Goal: Find specific page/section: Find specific page/section

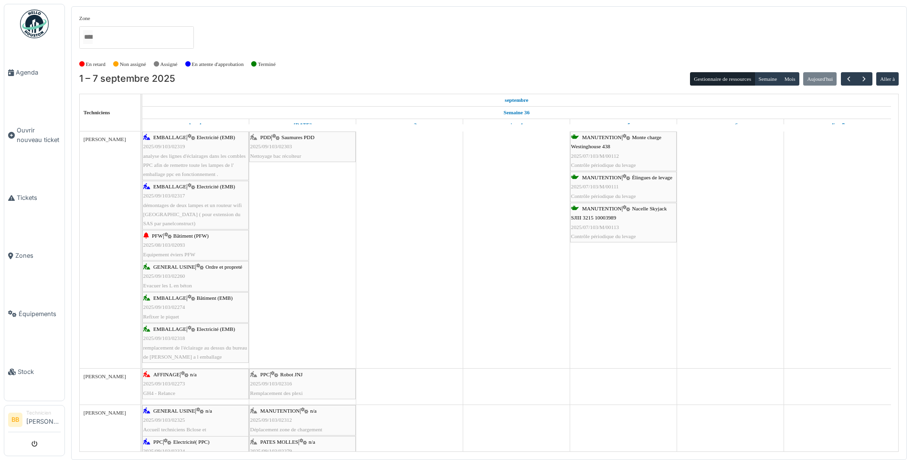
click at [282, 147] on span "2025/09/103/02303" at bounding box center [271, 146] width 42 height 6
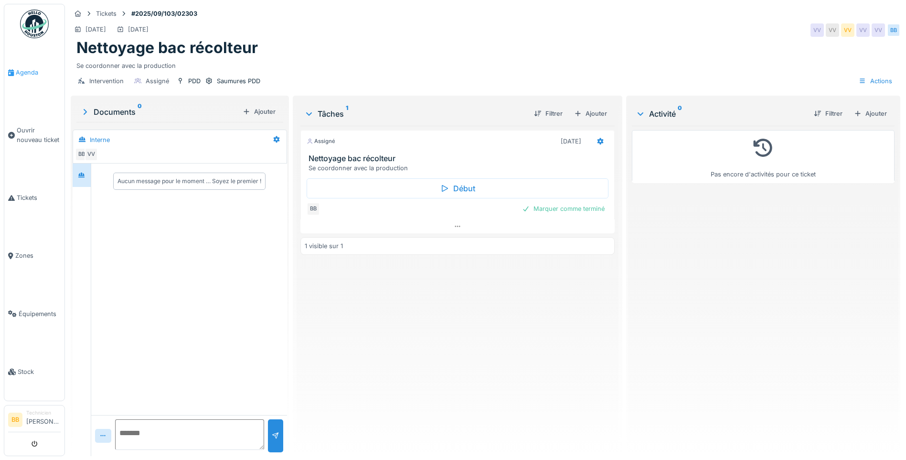
click at [25, 72] on span "Agenda" at bounding box center [38, 72] width 45 height 9
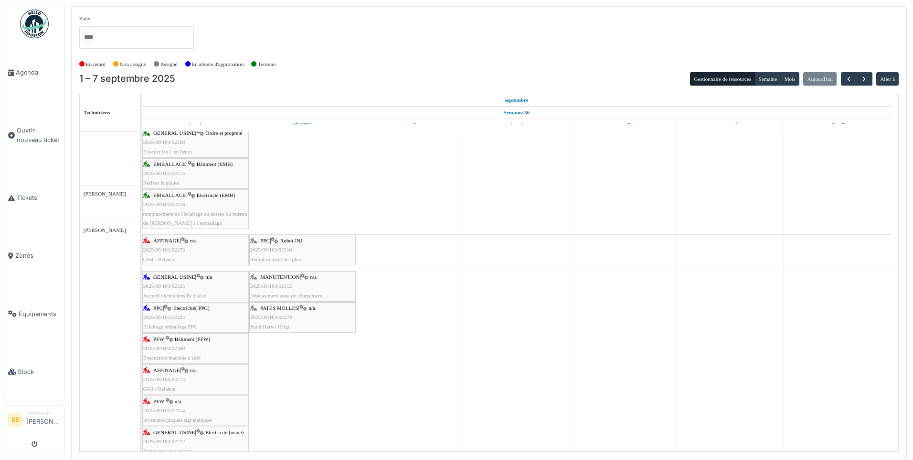
scroll to position [134, 0]
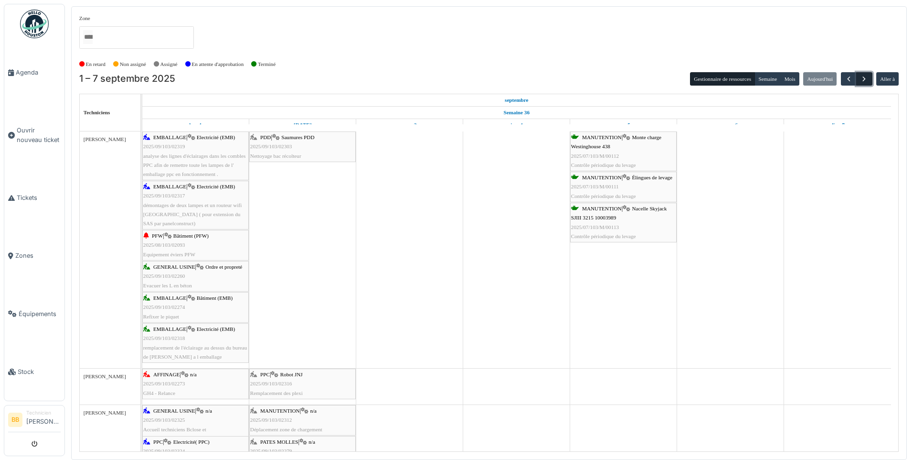
click at [865, 77] on span "button" at bounding box center [864, 79] width 8 height 8
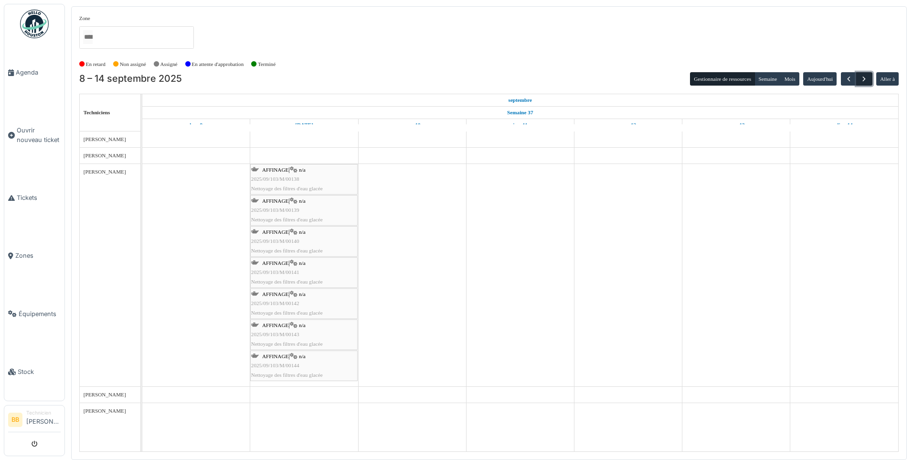
click at [866, 78] on span "button" at bounding box center [864, 79] width 8 height 8
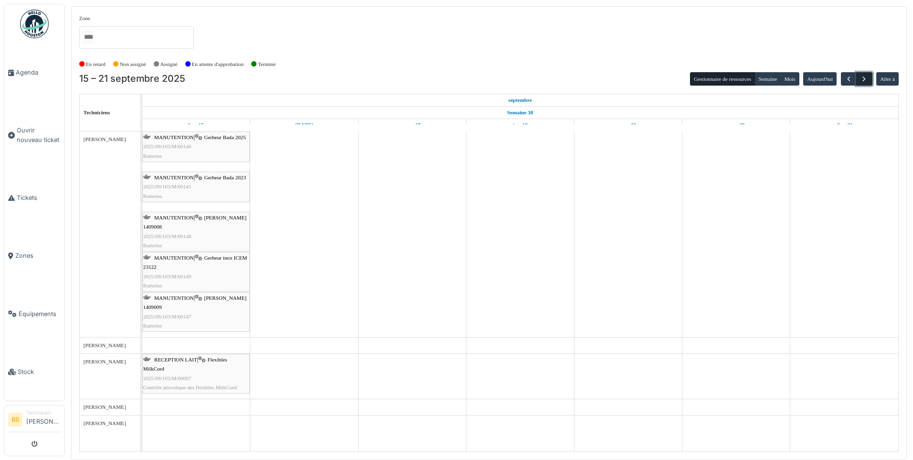
click at [866, 78] on span "button" at bounding box center [864, 79] width 8 height 8
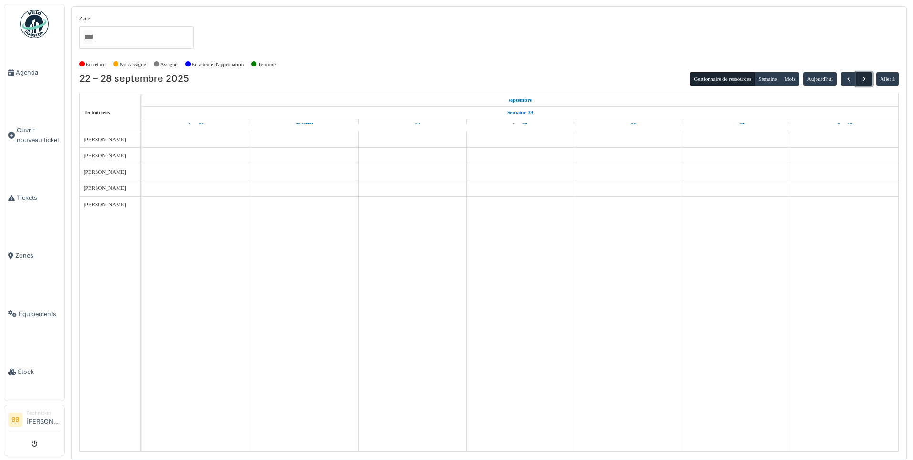
click at [866, 78] on span "button" at bounding box center [864, 79] width 8 height 8
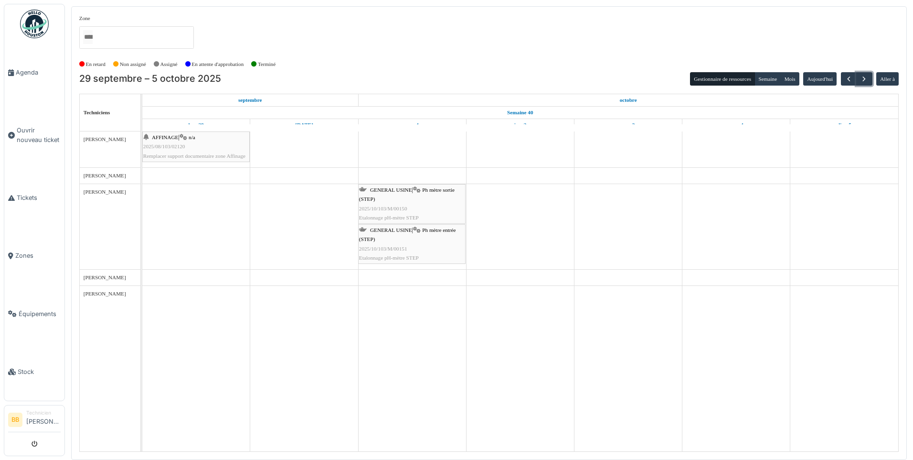
click at [167, 147] on span "2025/08/103/02120" at bounding box center [164, 146] width 42 height 6
click at [862, 79] on span "button" at bounding box center [864, 79] width 8 height 8
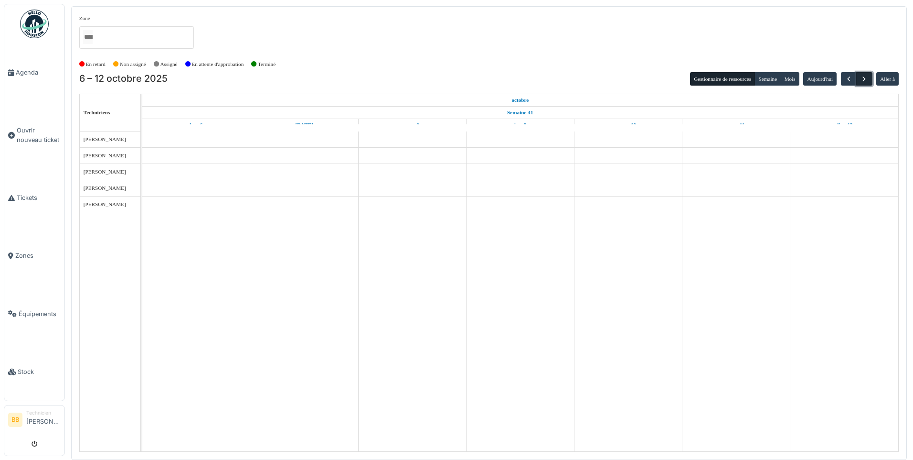
click at [864, 79] on span "button" at bounding box center [864, 79] width 8 height 8
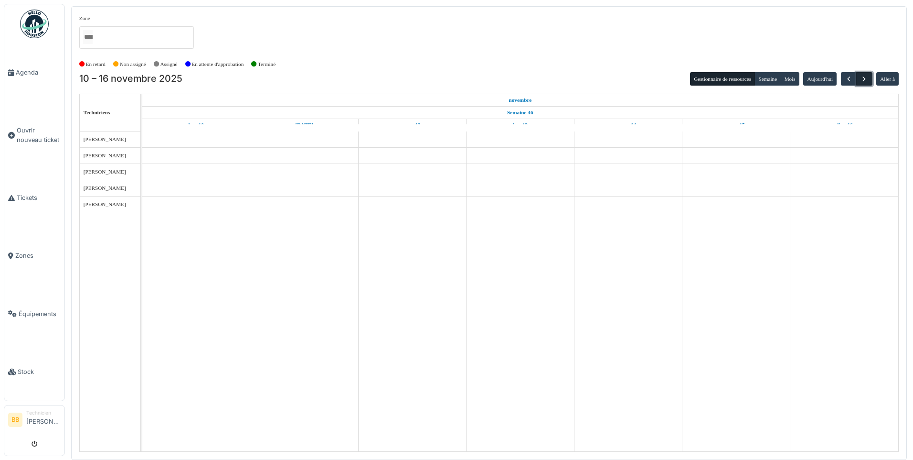
click at [864, 79] on span "button" at bounding box center [864, 79] width 8 height 8
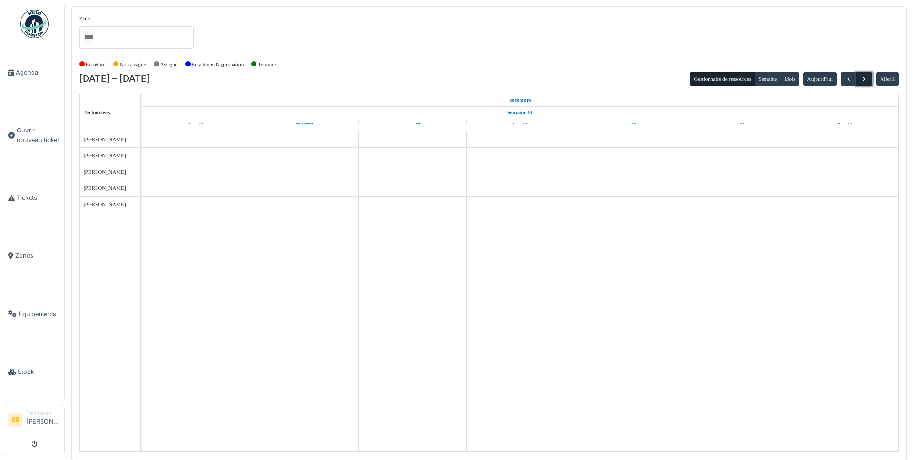
click at [864, 79] on span "button" at bounding box center [864, 79] width 8 height 8
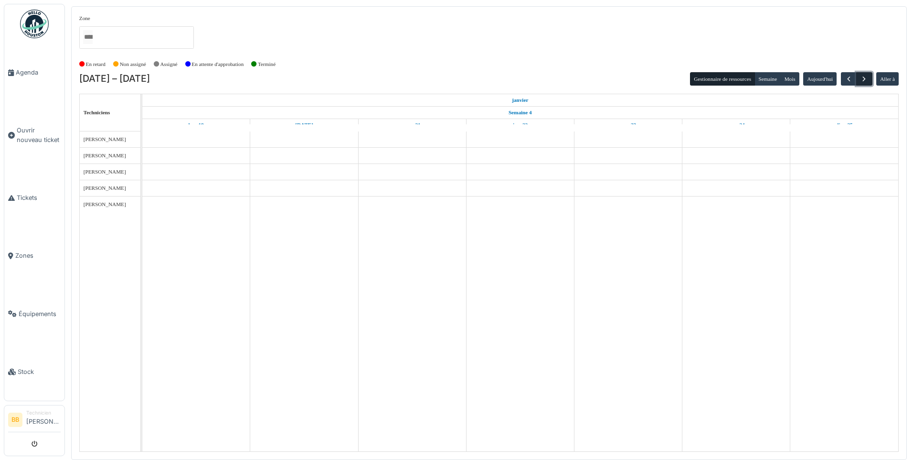
click at [864, 79] on span "button" at bounding box center [864, 79] width 8 height 8
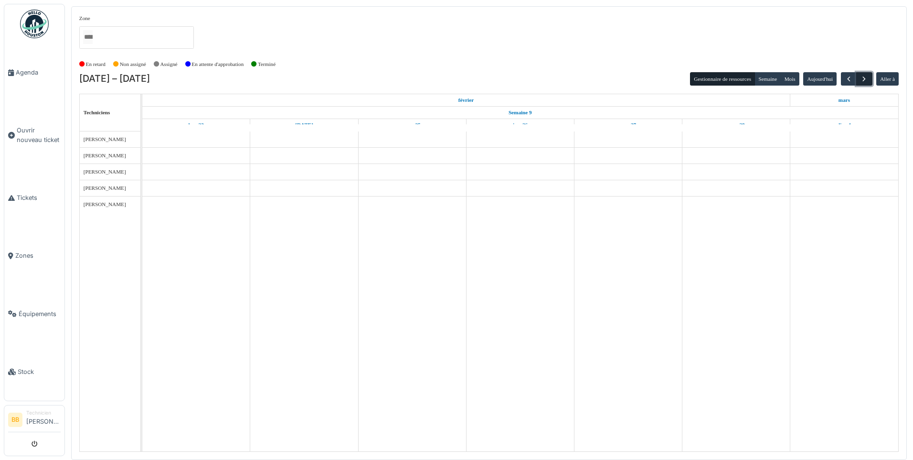
click at [864, 79] on span "button" at bounding box center [864, 79] width 8 height 8
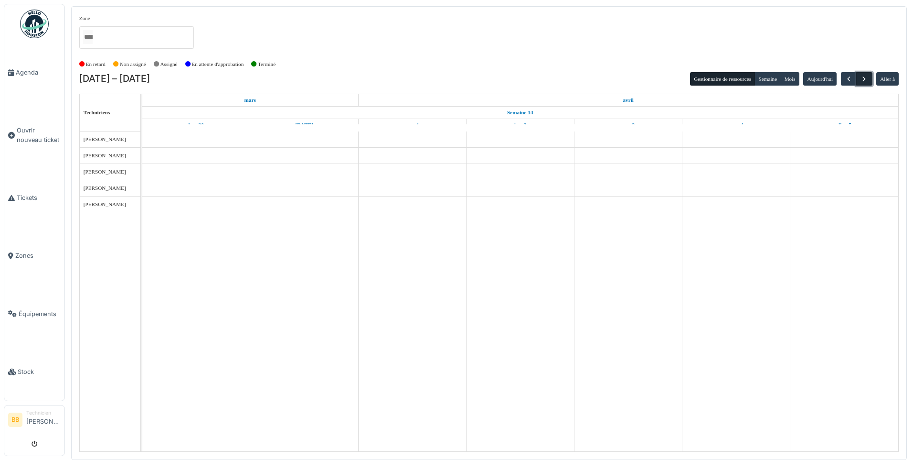
click at [864, 79] on span "button" at bounding box center [864, 79] width 8 height 8
click at [851, 75] on span "button" at bounding box center [849, 79] width 8 height 8
click at [850, 75] on span "button" at bounding box center [849, 79] width 8 height 8
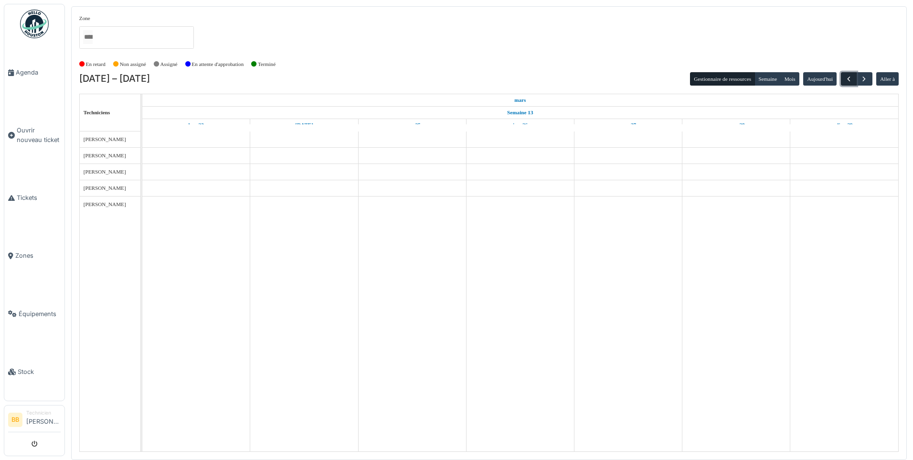
click at [850, 75] on span "button" at bounding box center [849, 79] width 8 height 8
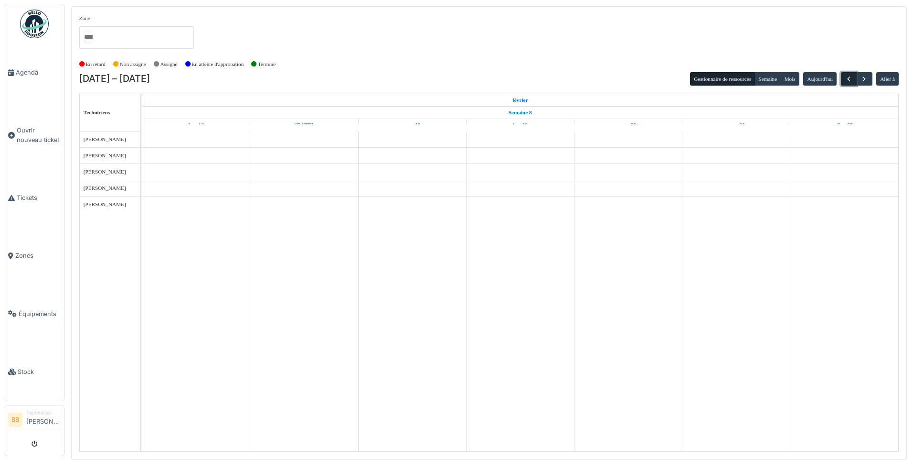
click at [850, 75] on span "button" at bounding box center [849, 79] width 8 height 8
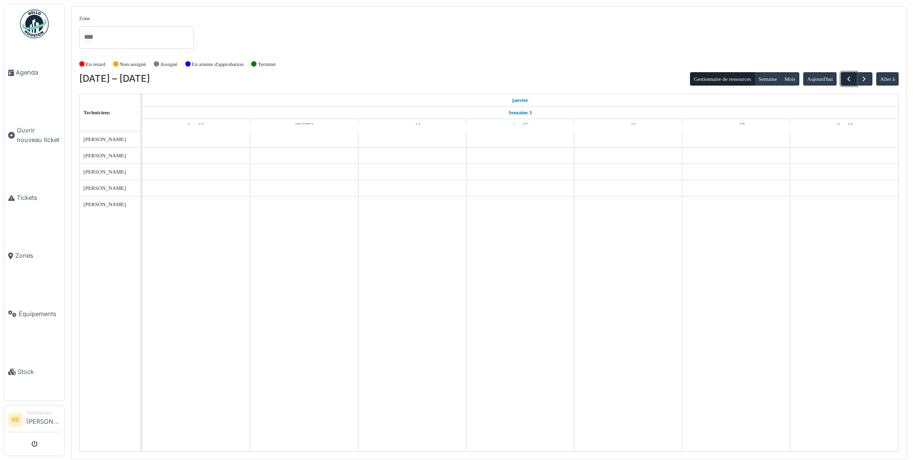
click at [850, 75] on span "button" at bounding box center [849, 79] width 8 height 8
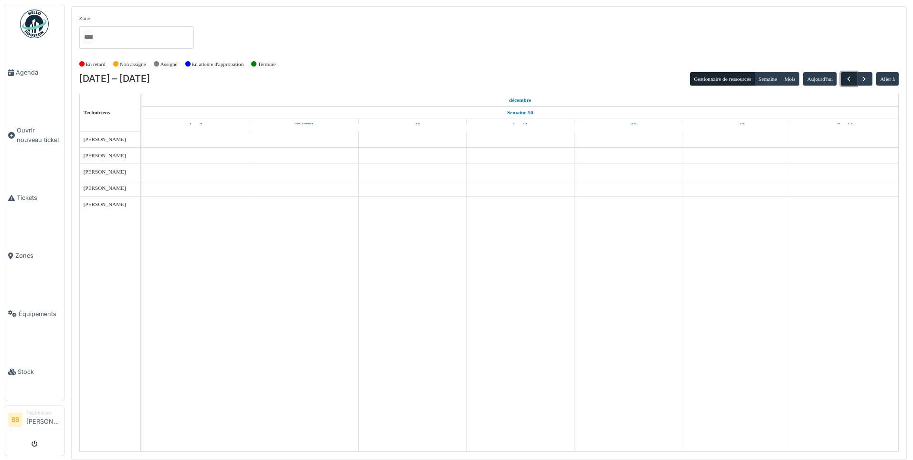
click at [850, 75] on span "button" at bounding box center [849, 79] width 8 height 8
click at [851, 76] on span "button" at bounding box center [849, 79] width 8 height 8
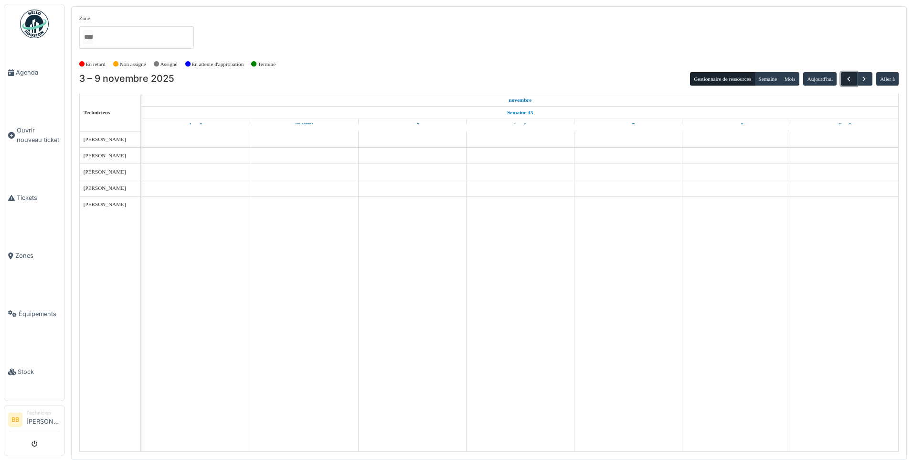
click at [851, 76] on span "button" at bounding box center [849, 79] width 8 height 8
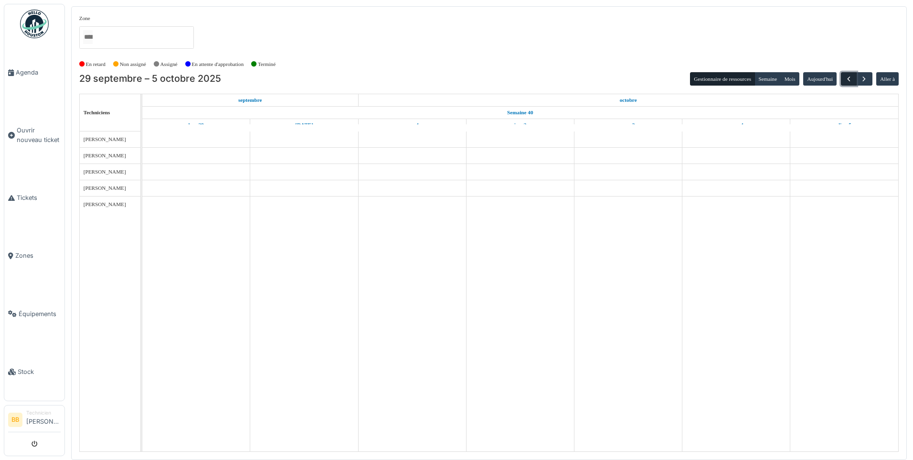
click at [851, 76] on span "button" at bounding box center [849, 79] width 8 height 8
click at [862, 77] on span "button" at bounding box center [864, 79] width 8 height 8
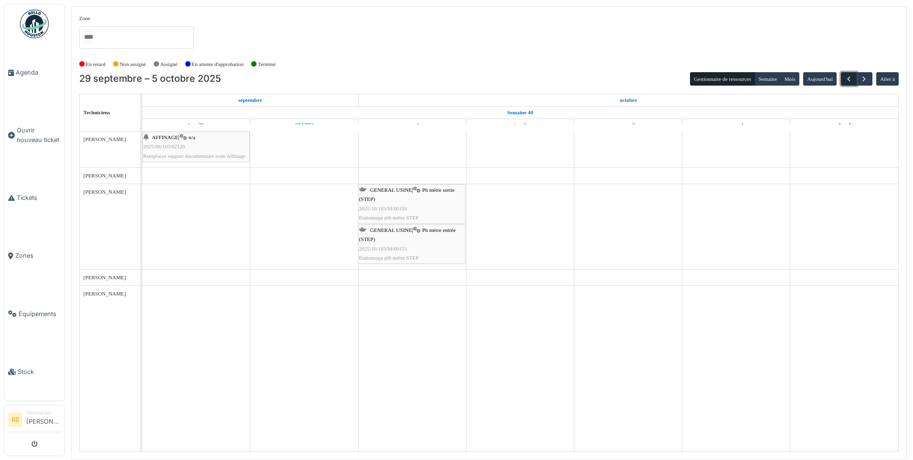
click at [849, 78] on span "button" at bounding box center [849, 79] width 8 height 8
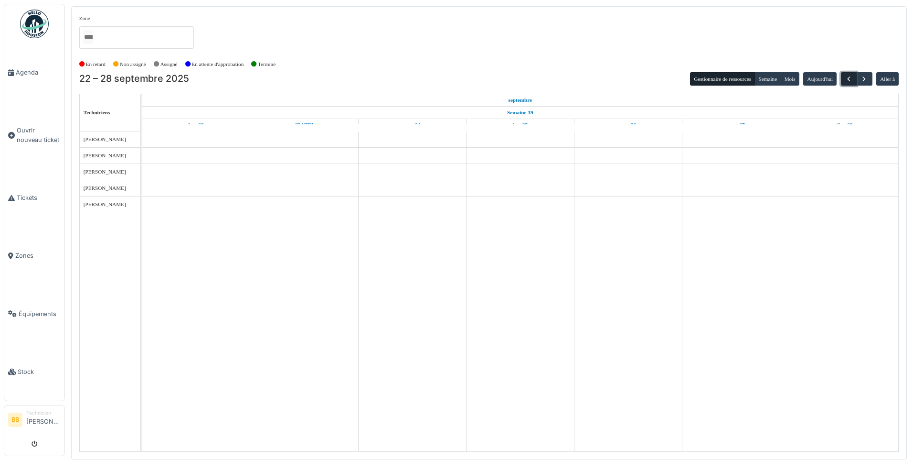
click at [849, 78] on span "button" at bounding box center [849, 79] width 8 height 8
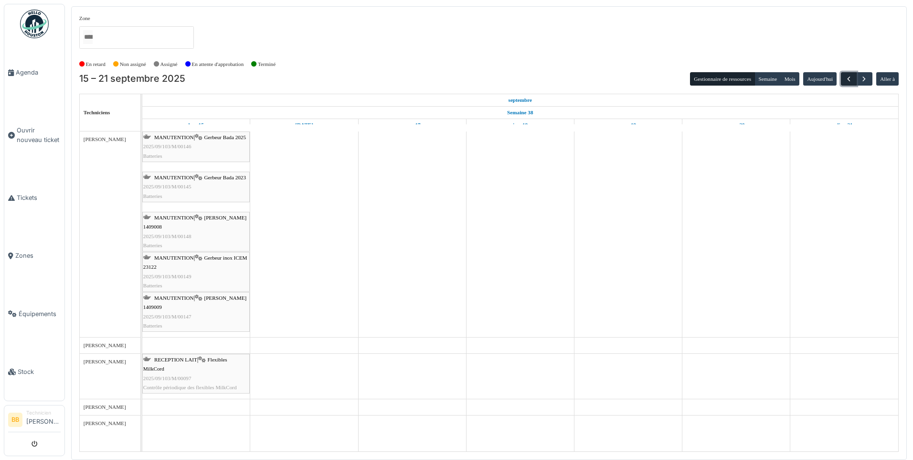
click at [849, 78] on span "button" at bounding box center [849, 79] width 8 height 8
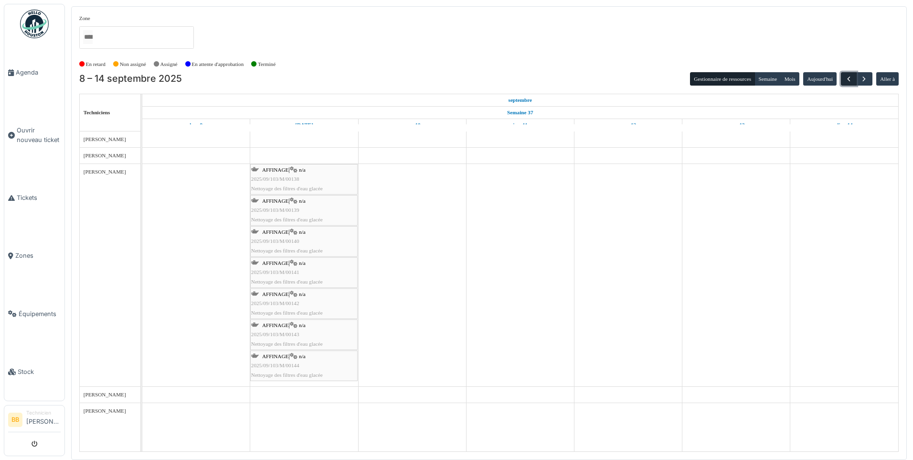
click at [849, 78] on span "button" at bounding box center [849, 79] width 8 height 8
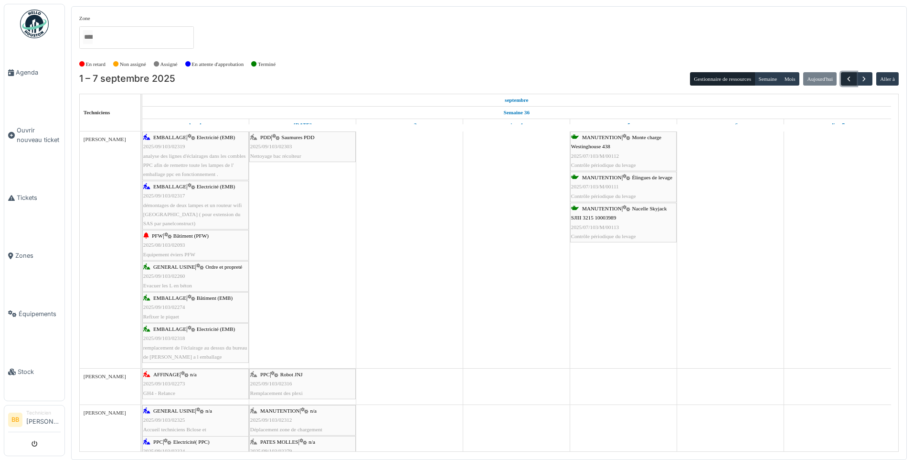
click at [849, 78] on span "button" at bounding box center [849, 79] width 8 height 8
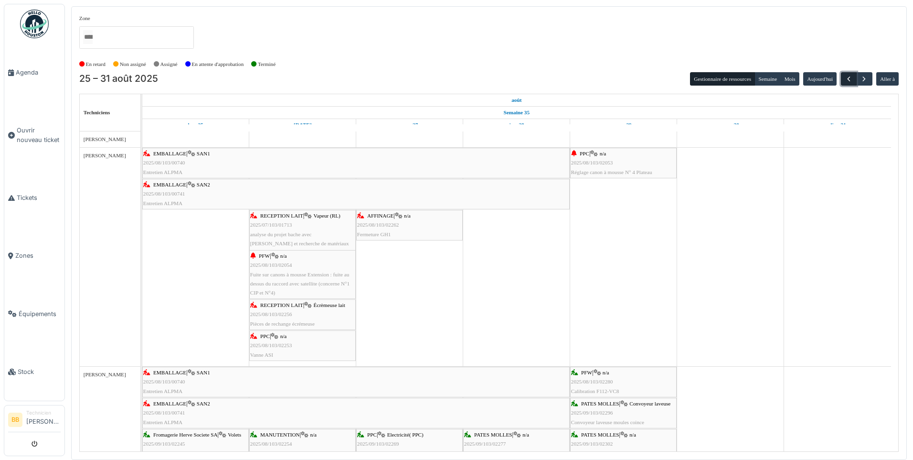
click at [849, 78] on span "button" at bounding box center [849, 79] width 8 height 8
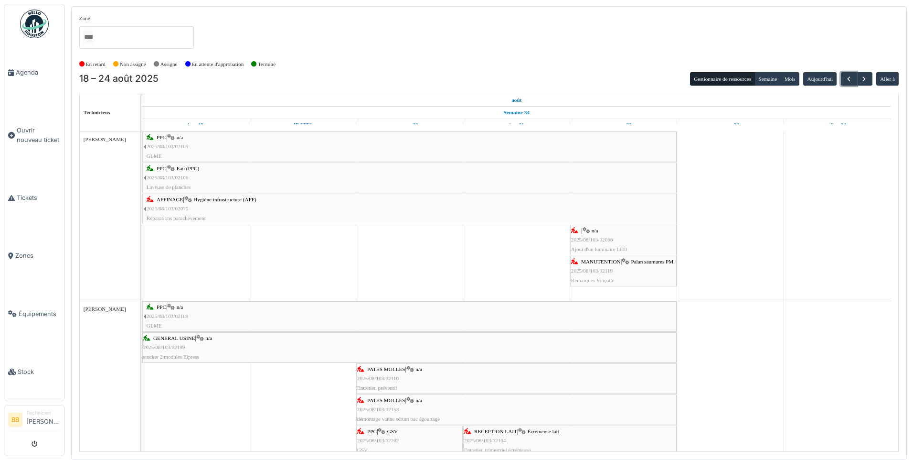
click at [167, 205] on span "2025/08/103/02070" at bounding box center [168, 208] width 42 height 6
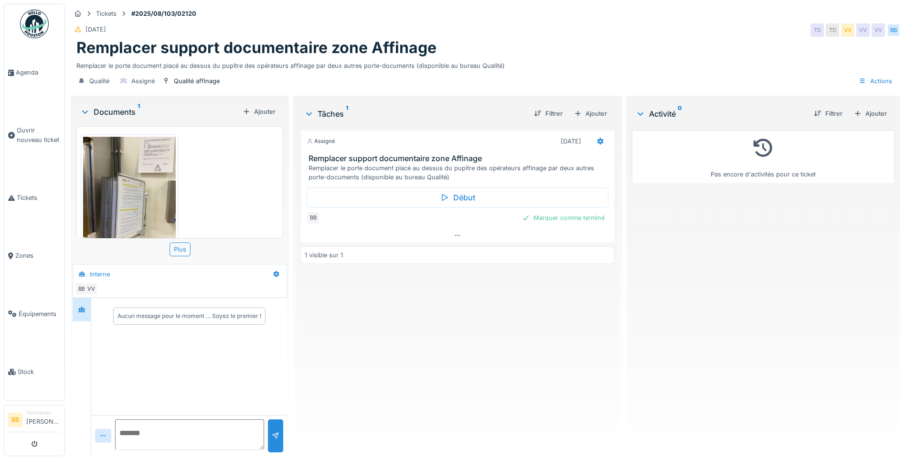
click at [141, 197] on img at bounding box center [129, 198] width 93 height 123
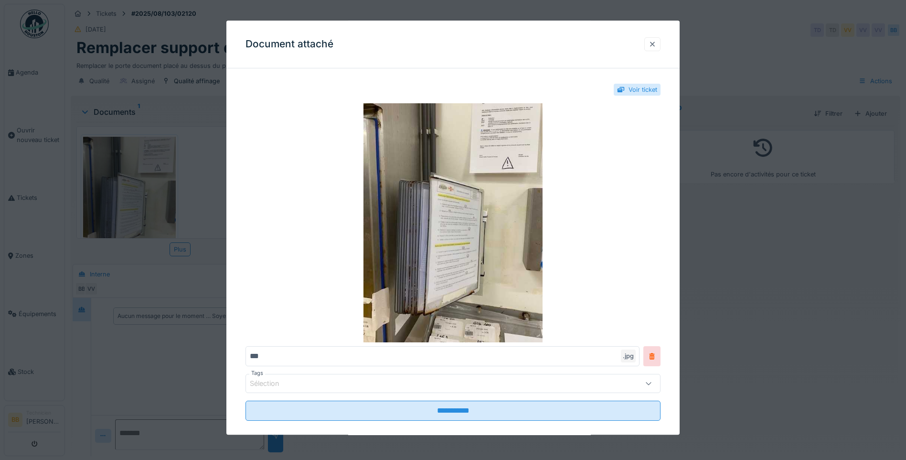
click at [661, 41] on div at bounding box center [652, 44] width 16 height 14
